Goal: Check status: Check status

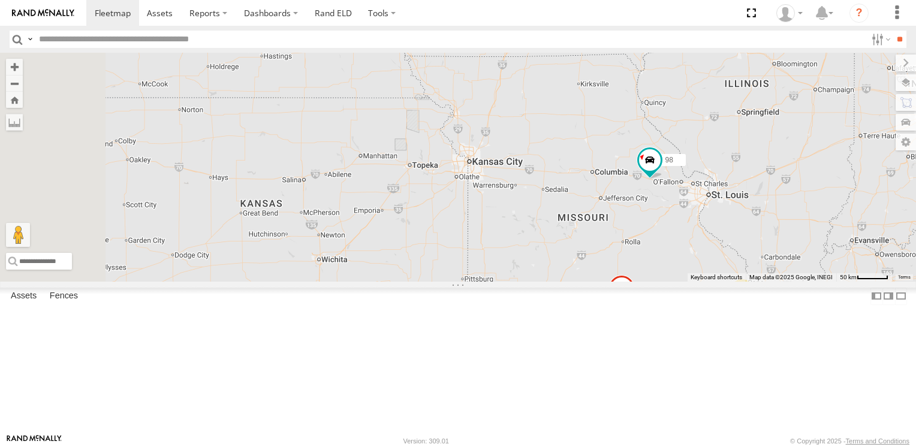
drag, startPoint x: 381, startPoint y: 195, endPoint x: 851, endPoint y: 419, distance: 521.2
click at [851, 281] on div "164 14 220 112 134 17 3 198 170 104 98 2 182" at bounding box center [458, 167] width 916 height 228
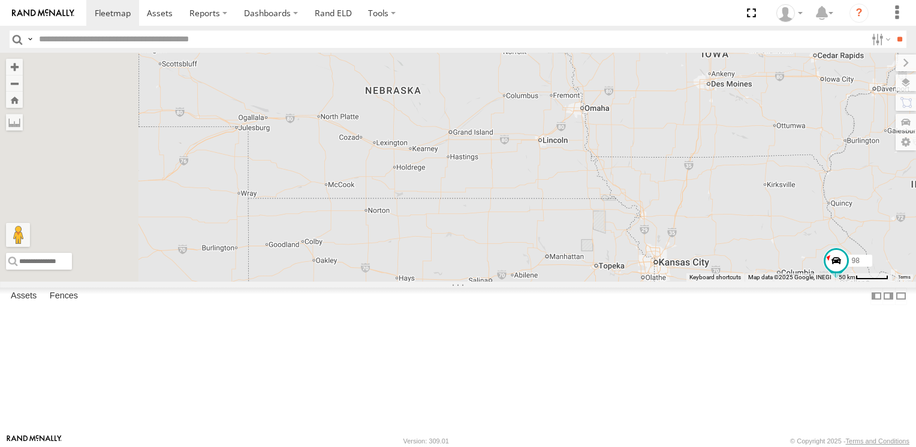
drag, startPoint x: 501, startPoint y: 241, endPoint x: 702, endPoint y: 331, distance: 220.0
click at [702, 281] on div "164 14 220 112 134 17 3 198 170 104 98 2 182" at bounding box center [458, 167] width 916 height 228
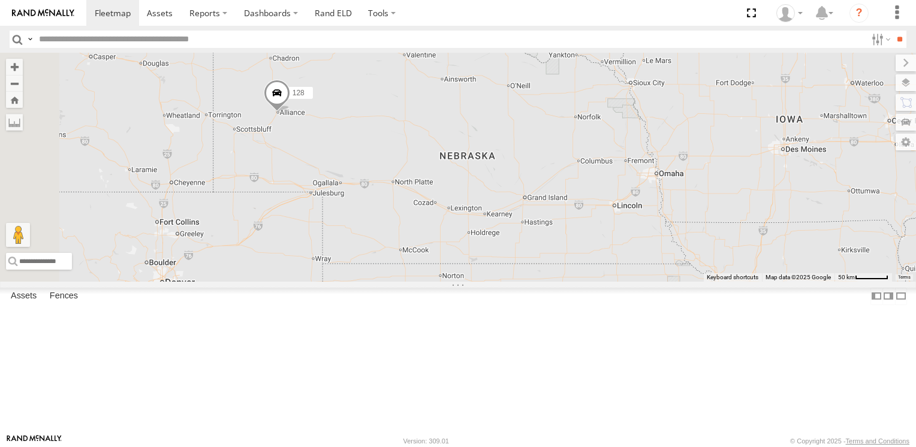
drag, startPoint x: 384, startPoint y: 209, endPoint x: 436, endPoint y: 270, distance: 80.3
click at [436, 270] on div "164 14 220 112 134 17 3 198 170 104 98 2 182 128" at bounding box center [458, 167] width 916 height 228
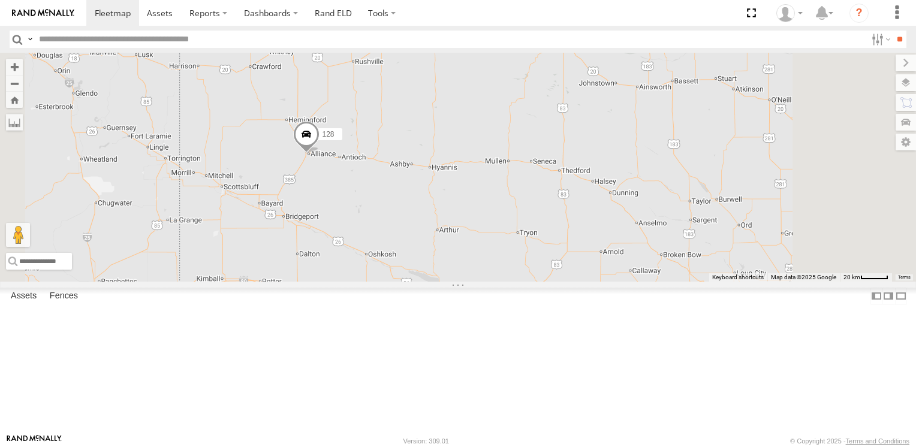
drag, startPoint x: 430, startPoint y: 184, endPoint x: 450, endPoint y: 274, distance: 92.2
click at [450, 274] on div "164 14 220 112 134 198 170 104 98 182 128 116" at bounding box center [458, 167] width 916 height 228
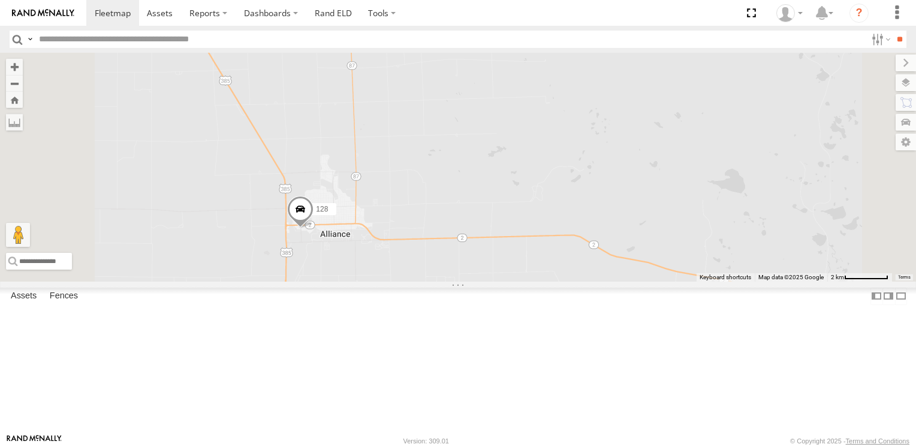
click at [313, 228] on span at bounding box center [300, 212] width 26 height 32
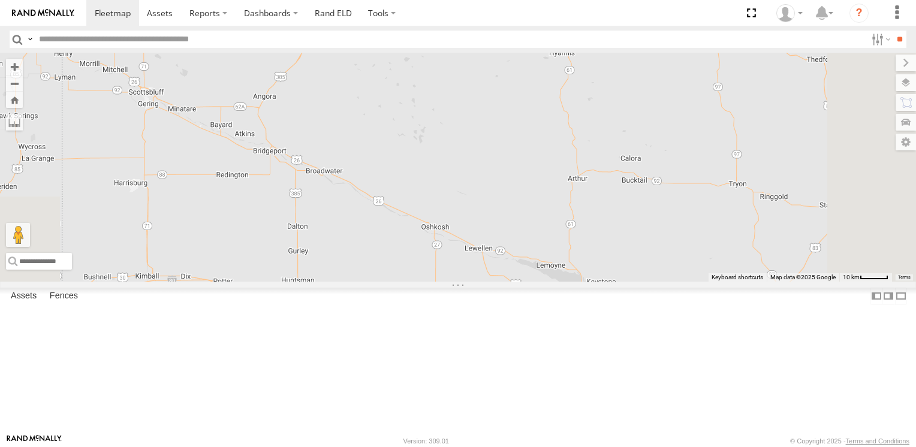
drag, startPoint x: 619, startPoint y: 294, endPoint x: 521, endPoint y: 108, distance: 209.4
click at [521, 108] on div "128" at bounding box center [458, 167] width 916 height 228
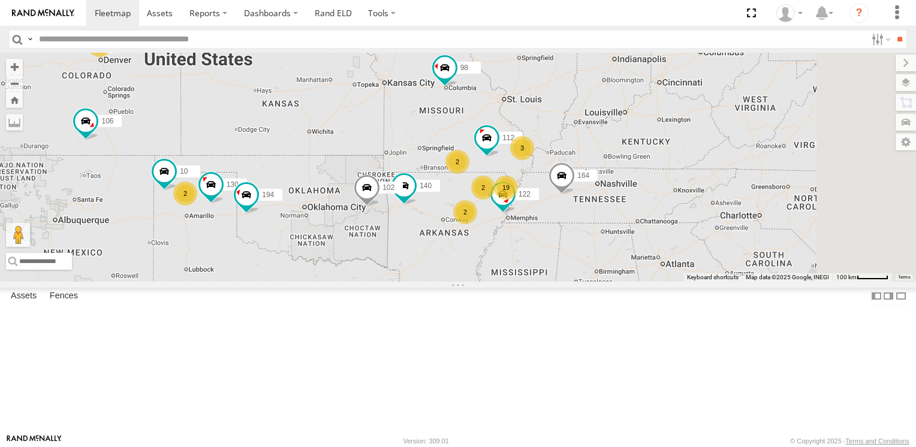
drag, startPoint x: 707, startPoint y: 204, endPoint x: 493, endPoint y: 138, distance: 224.1
click at [493, 138] on div "128 106 164 2 140 19 3 3 130 112 2 2 102 122 2 98 194 10" at bounding box center [458, 167] width 916 height 228
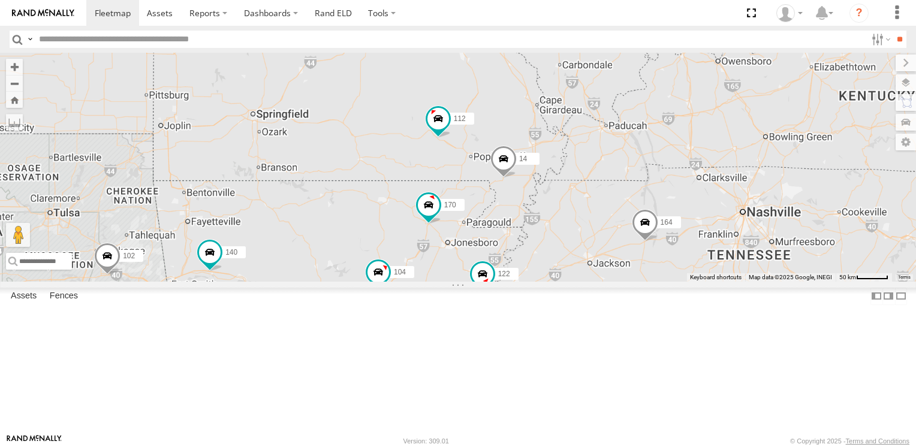
drag, startPoint x: 701, startPoint y: 264, endPoint x: 616, endPoint y: 236, distance: 90.2
click at [616, 236] on div "128 106 164 140 130 112 102 122 98 194 10 170 14 104 134" at bounding box center [458, 167] width 916 height 228
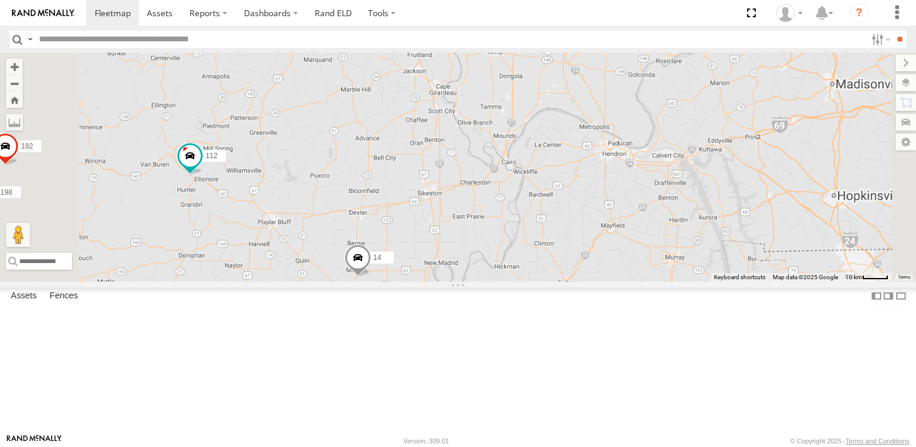
drag, startPoint x: 649, startPoint y: 201, endPoint x: 656, endPoint y: 260, distance: 59.2
click at [656, 260] on div "128 106 164 140 130 112 102 122 98 194 10 170 14 104 134 204 198 182" at bounding box center [458, 167] width 916 height 228
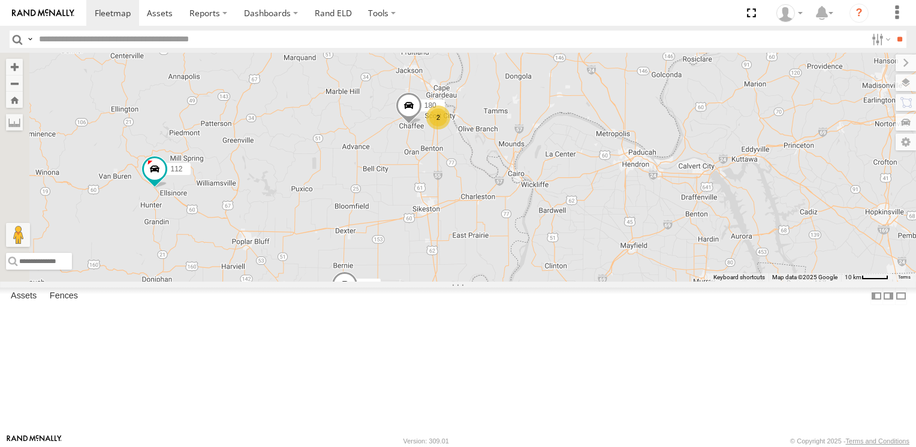
click at [450, 129] on div "2" at bounding box center [438, 117] width 24 height 24
